Goal: Task Accomplishment & Management: Manage account settings

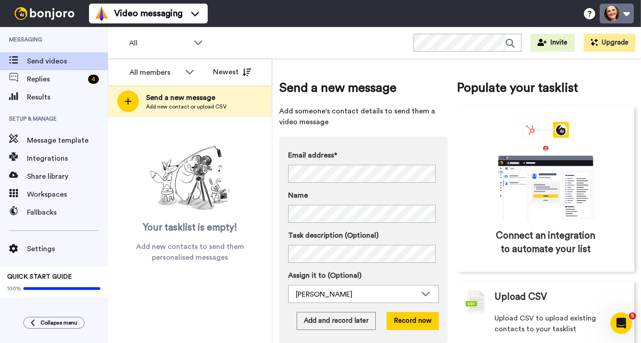
click at [627, 13] on button at bounding box center [617, 14] width 34 height 20
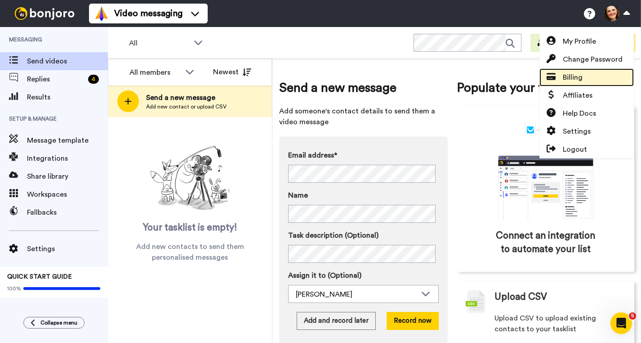
click at [596, 74] on link "Billing" at bounding box center [586, 77] width 94 height 18
click at [579, 77] on span "Billing" at bounding box center [573, 77] width 20 height 11
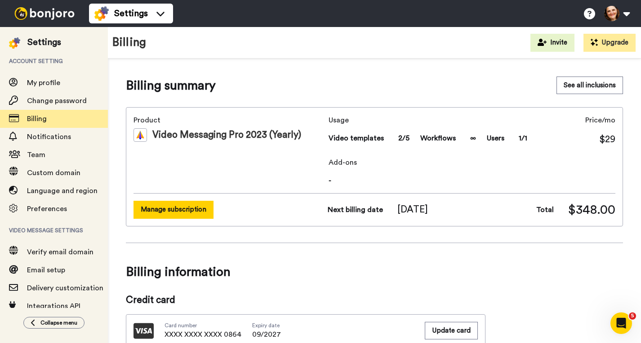
click at [194, 209] on button "Manage subscription" at bounding box center [174, 210] width 80 height 18
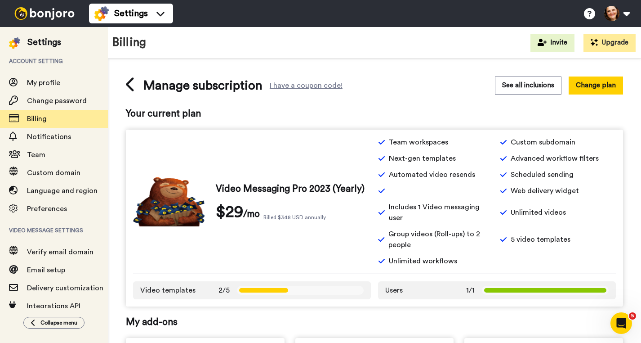
click at [591, 90] on button "Change plan" at bounding box center [596, 85] width 54 height 18
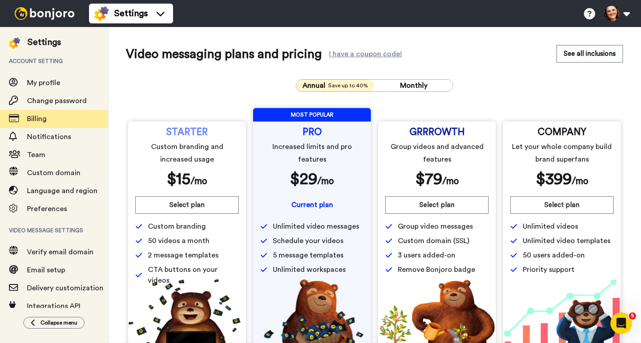
click at [234, 85] on div "Annual Save up to 40% Monthly STARTER Custom branding and increased usage $ 15 …" at bounding box center [374, 218] width 497 height 293
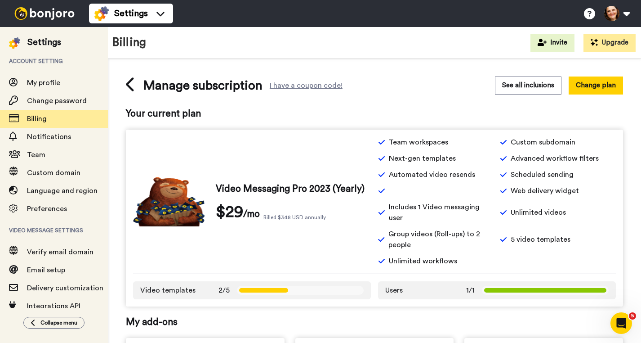
click at [400, 88] on div "See all inclusions Change plan" at bounding box center [498, 85] width 249 height 18
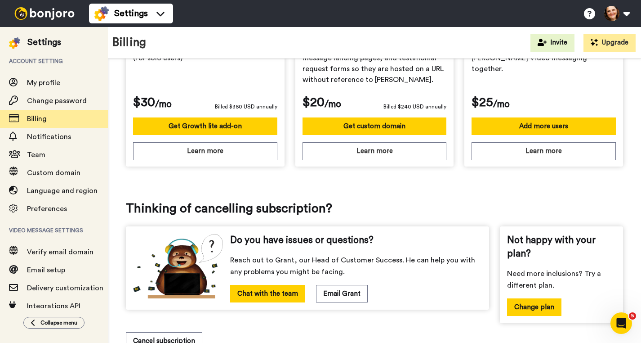
scroll to position [368, 0]
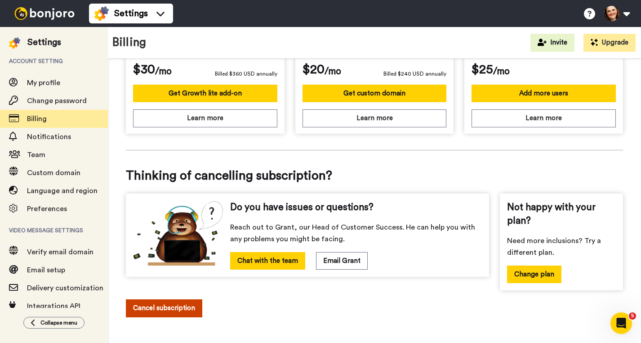
click at [188, 303] on button "Cancel subscription" at bounding box center [164, 308] width 76 height 18
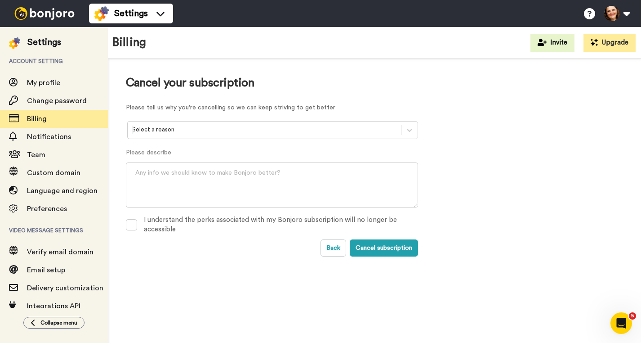
click at [241, 129] on div at bounding box center [264, 130] width 264 height 10
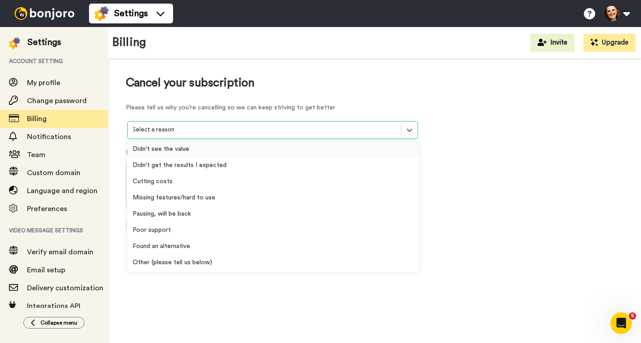
click at [228, 150] on div "Didn't see the value" at bounding box center [273, 149] width 292 height 16
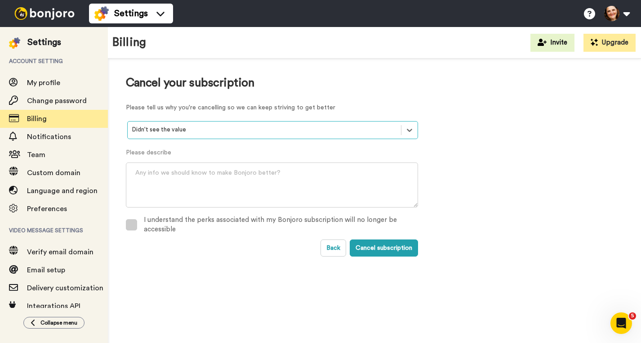
click at [130, 223] on span at bounding box center [131, 224] width 11 height 11
click at [400, 251] on button "Cancel subscription" at bounding box center [384, 247] width 68 height 17
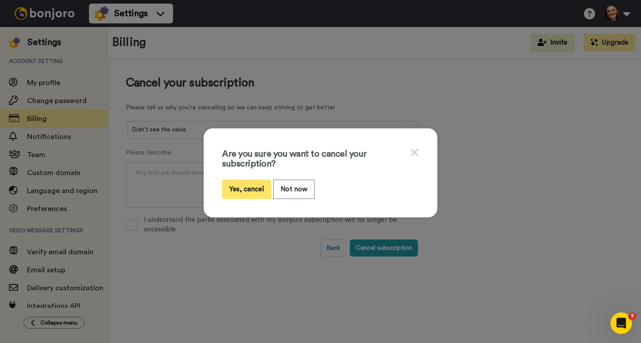
click at [239, 192] on button "Yes, cancel" at bounding box center [246, 188] width 49 height 19
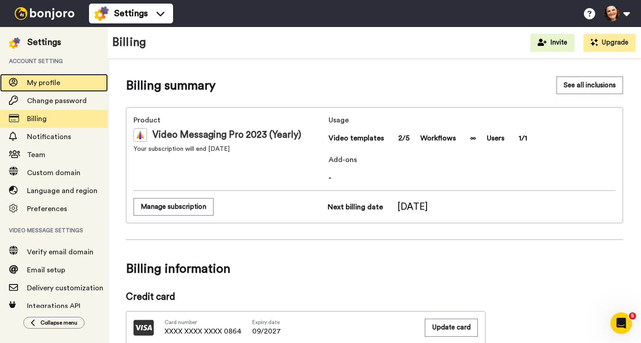
click at [48, 84] on span "My profile" at bounding box center [43, 82] width 33 height 7
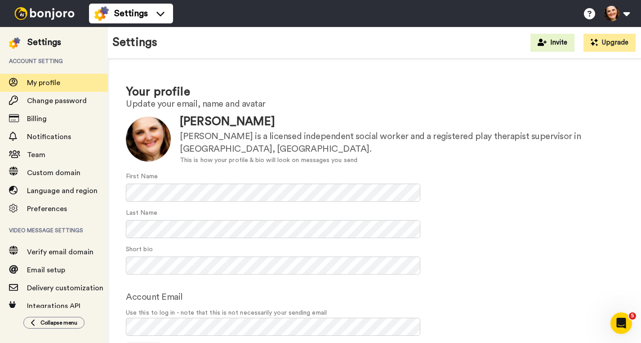
click at [32, 14] on img at bounding box center [44, 13] width 67 height 13
